Goal: Check status: Check status

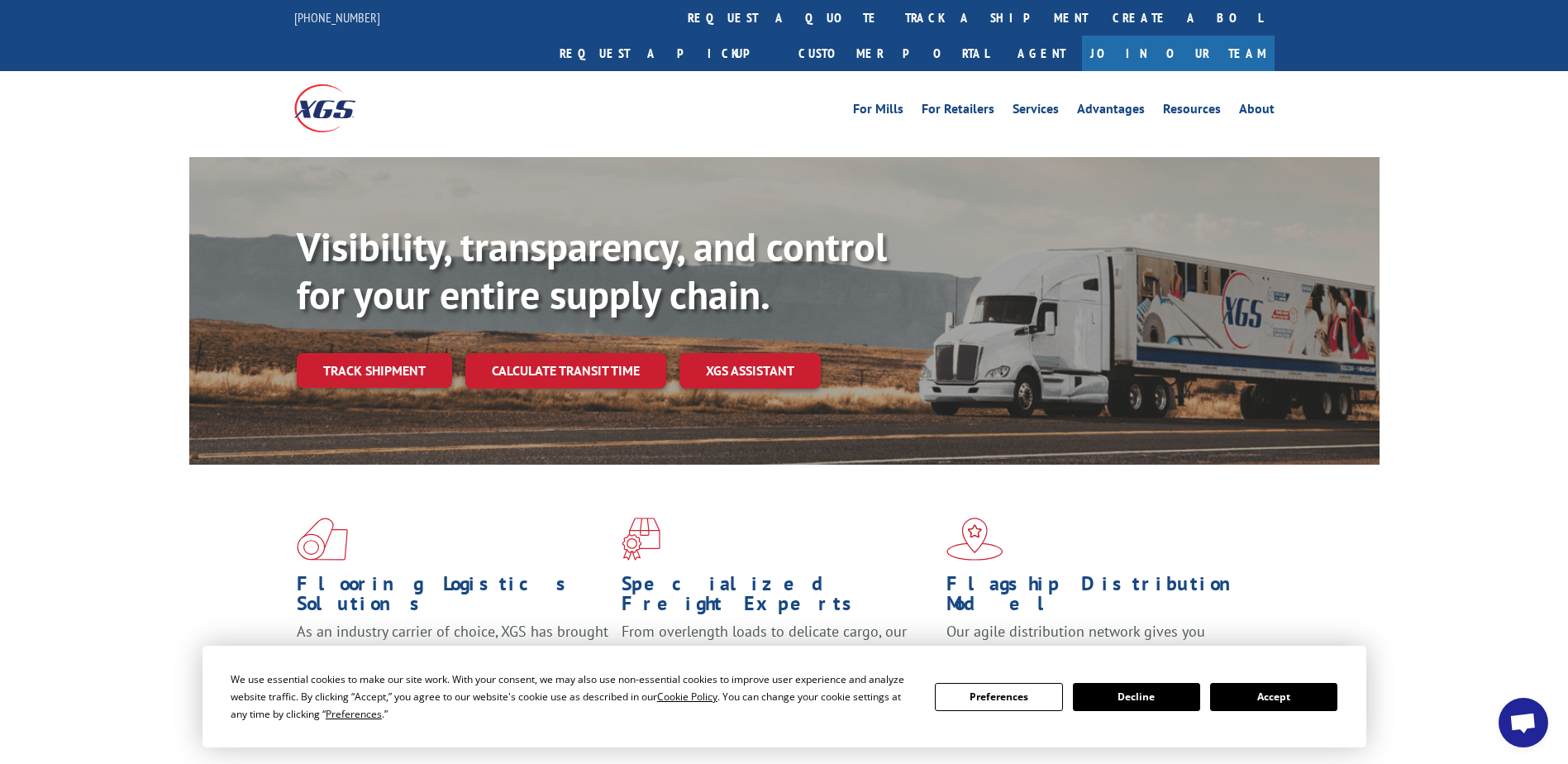
click at [376, 353] on link "Track shipment" at bounding box center [374, 371] width 156 height 35
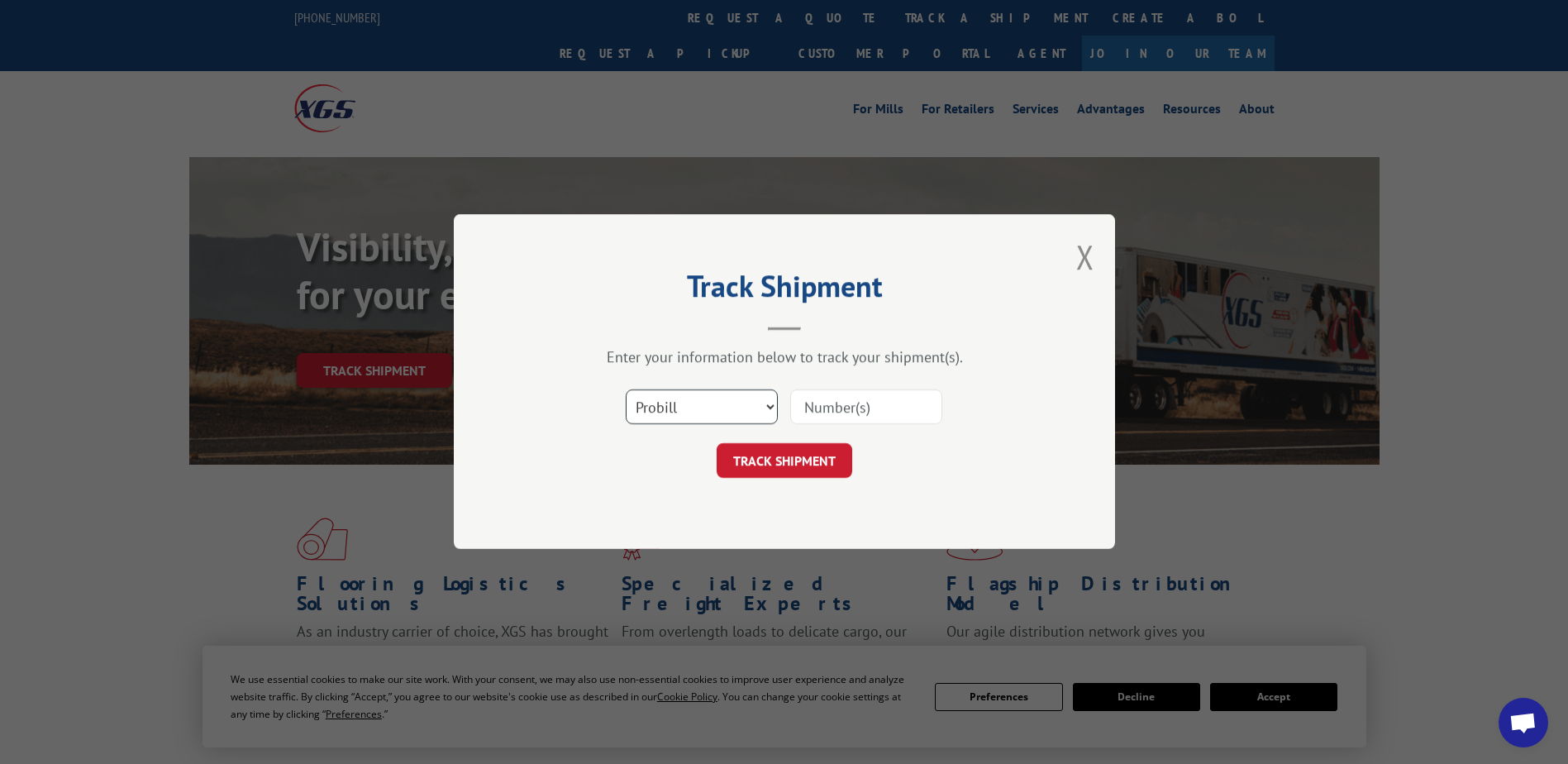
click at [679, 411] on select "Select category... Probill BOL PO" at bounding box center [702, 408] width 152 height 35
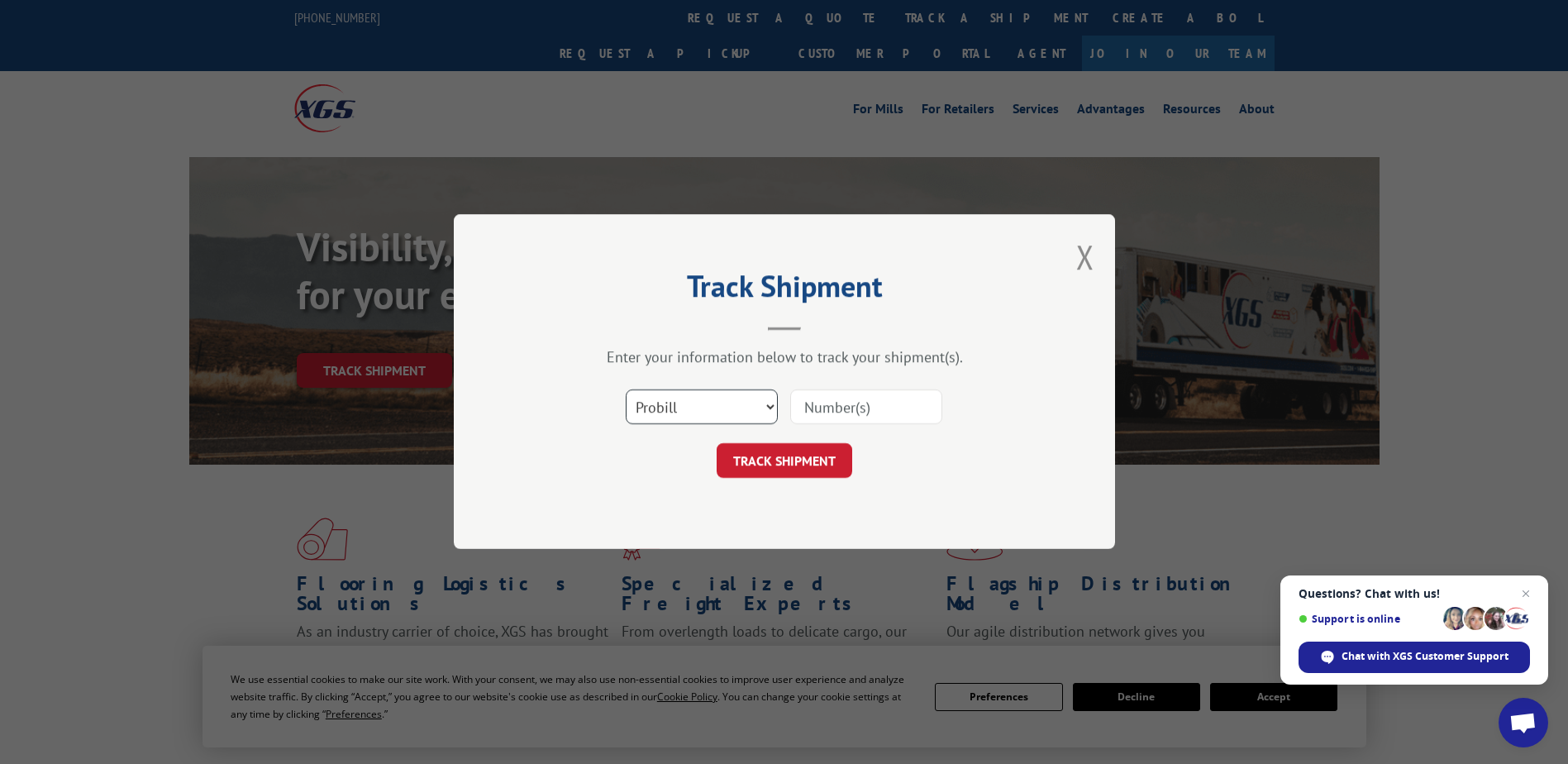
select select "bol"
click at [626, 391] on select "Select category... Probill BOL PO" at bounding box center [702, 408] width 152 height 35
click at [866, 407] on input at bounding box center [866, 408] width 152 height 35
paste input "14812055"
type input "14812055"
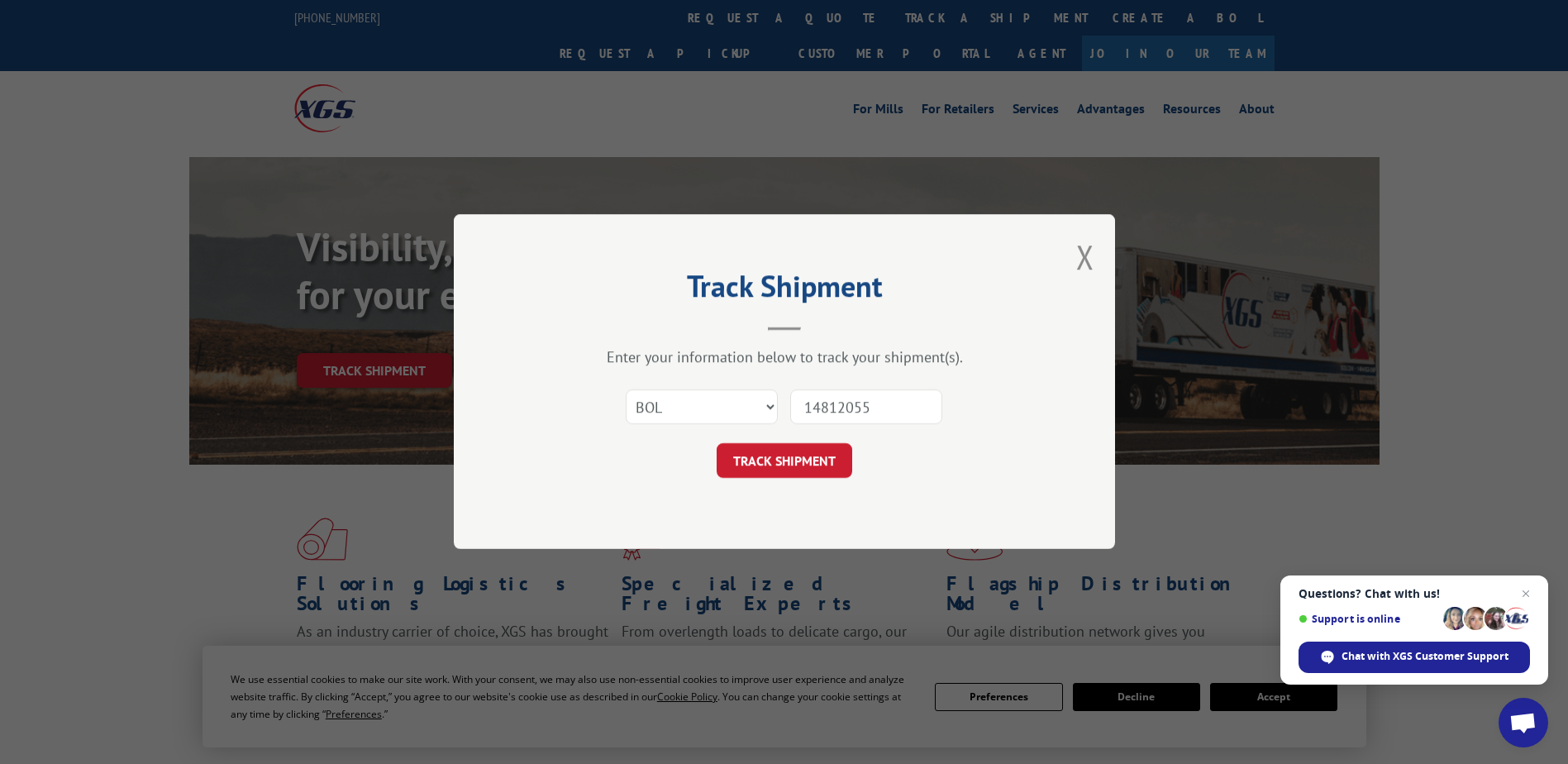
click button "TRACK SHIPMENT" at bounding box center [784, 461] width 136 height 35
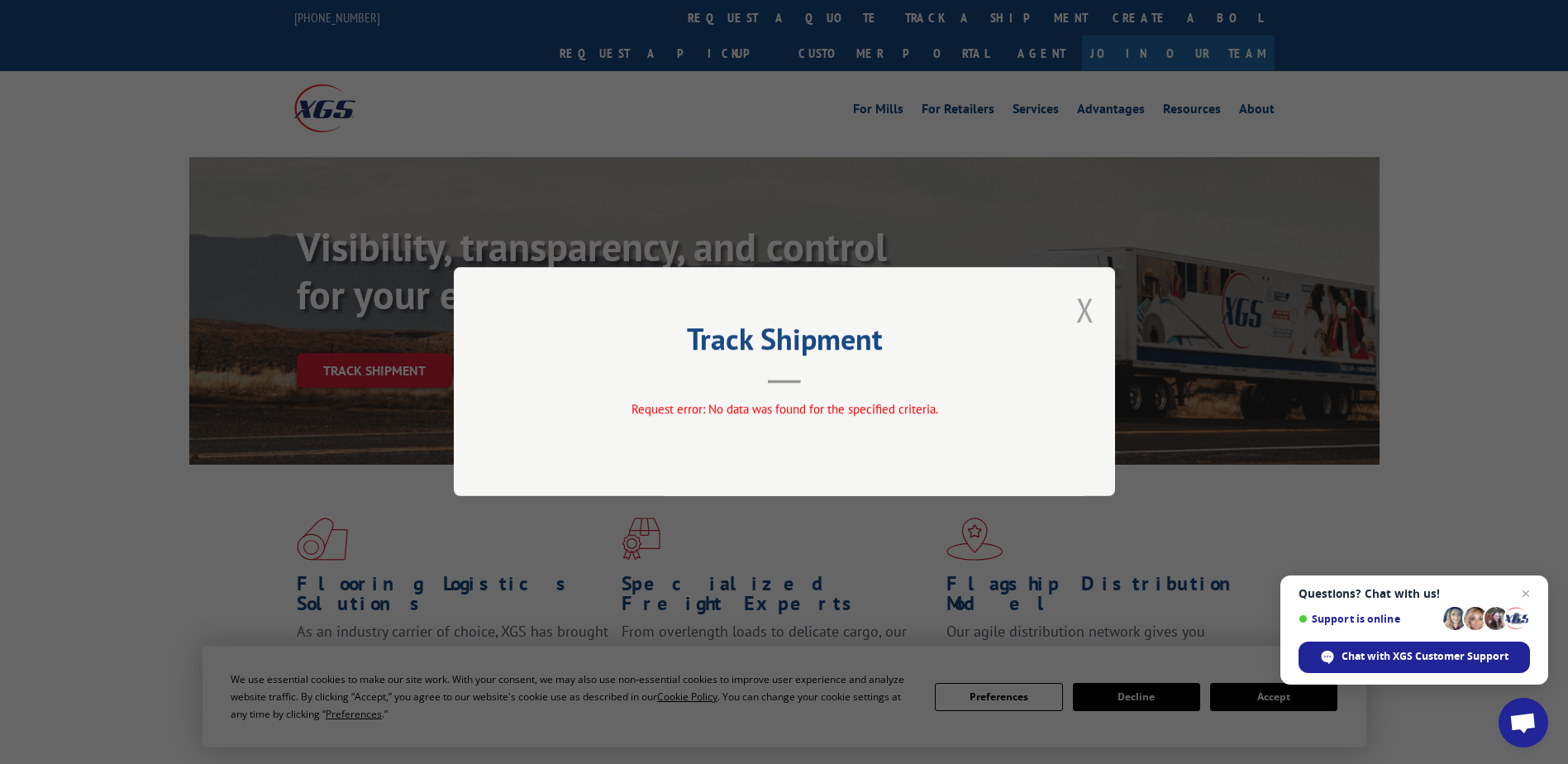
click at [1085, 302] on button "Close modal" at bounding box center [1085, 310] width 18 height 44
